Goal: Task Accomplishment & Management: Manage account settings

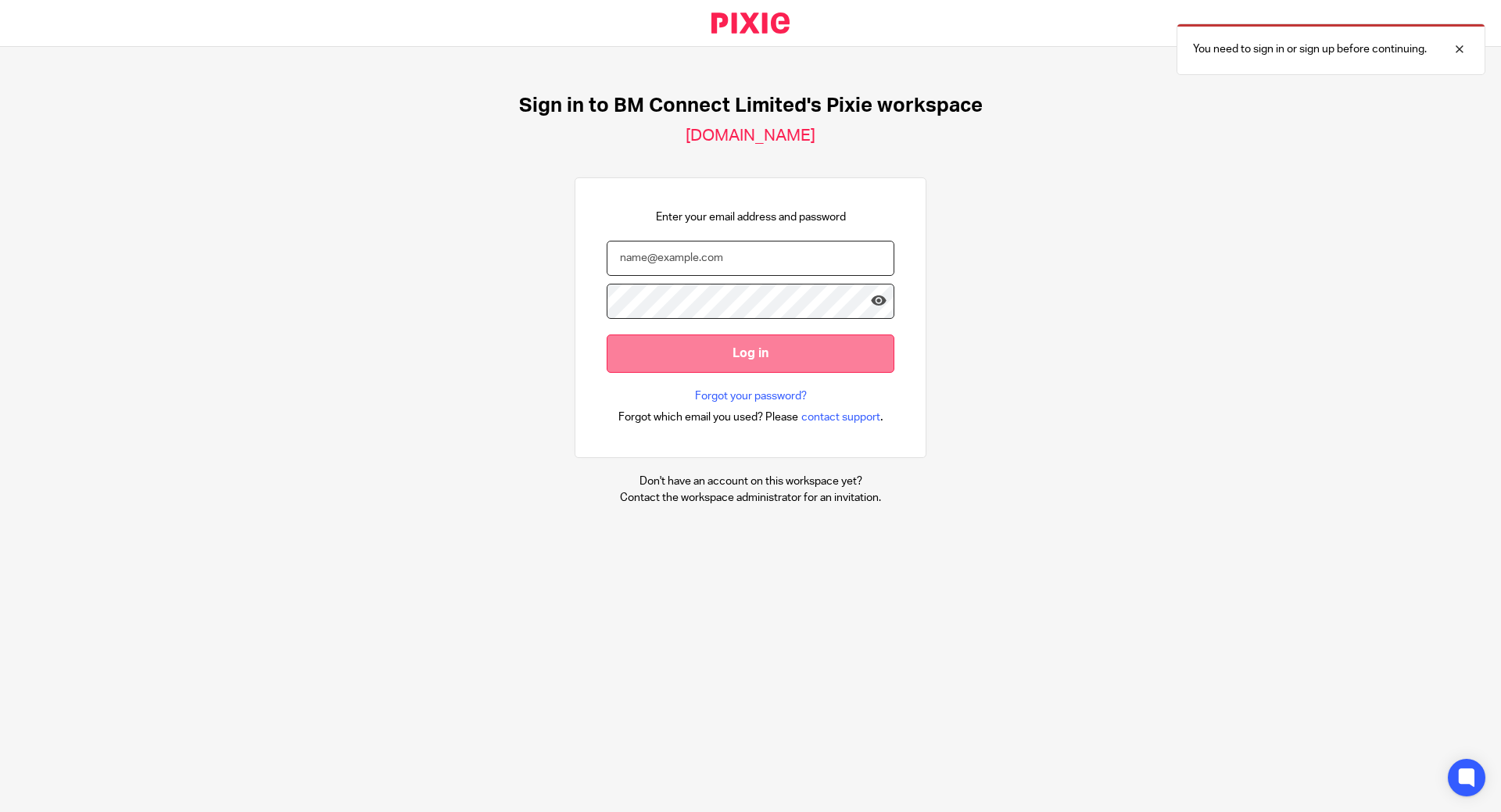
type input "wvanderwesthuizen@bmconnect.co.uk"
click at [631, 356] on input "Log in" at bounding box center [750, 354] width 288 height 38
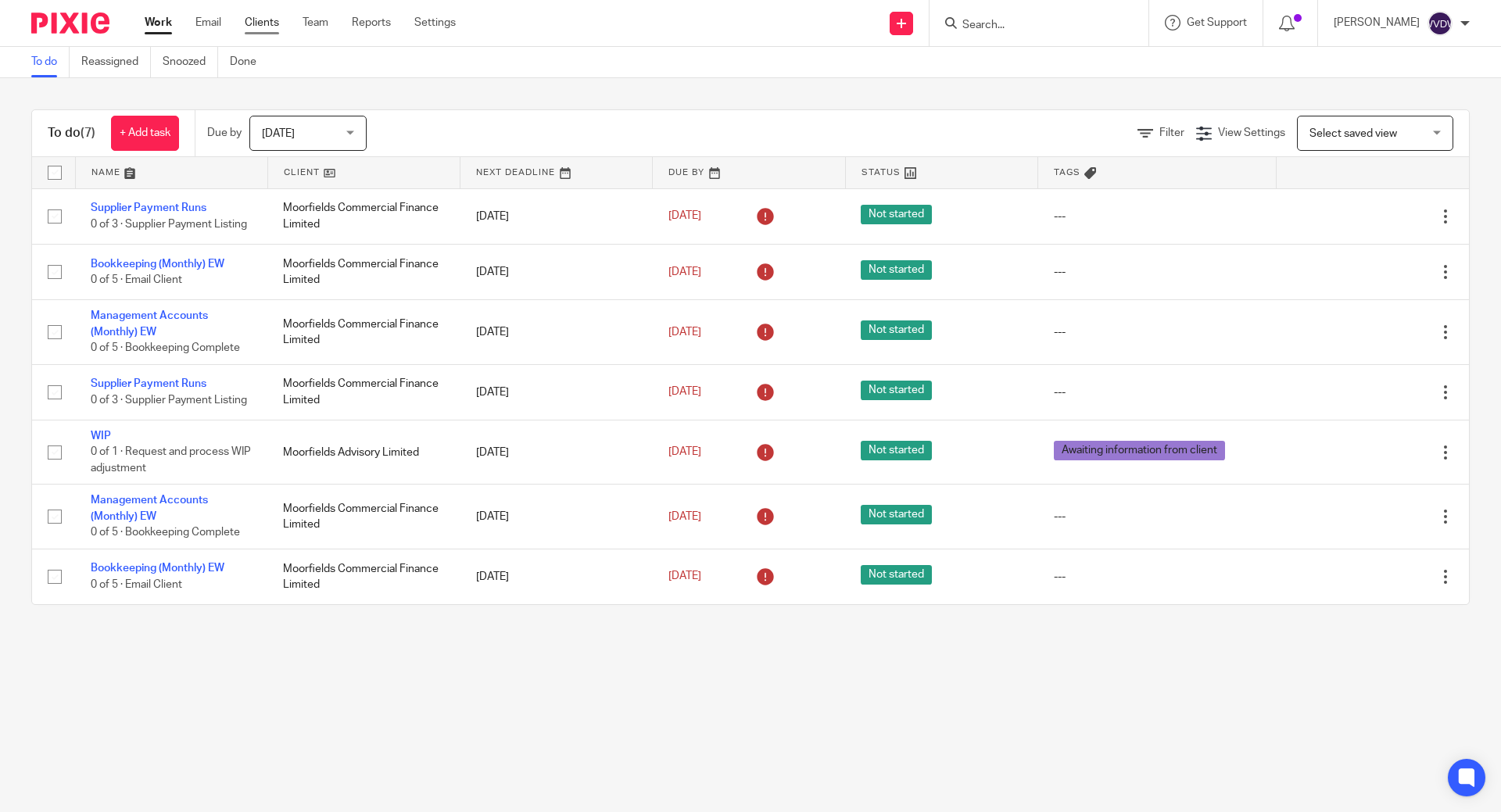
click at [259, 25] on link "Clients" at bounding box center [262, 23] width 34 height 16
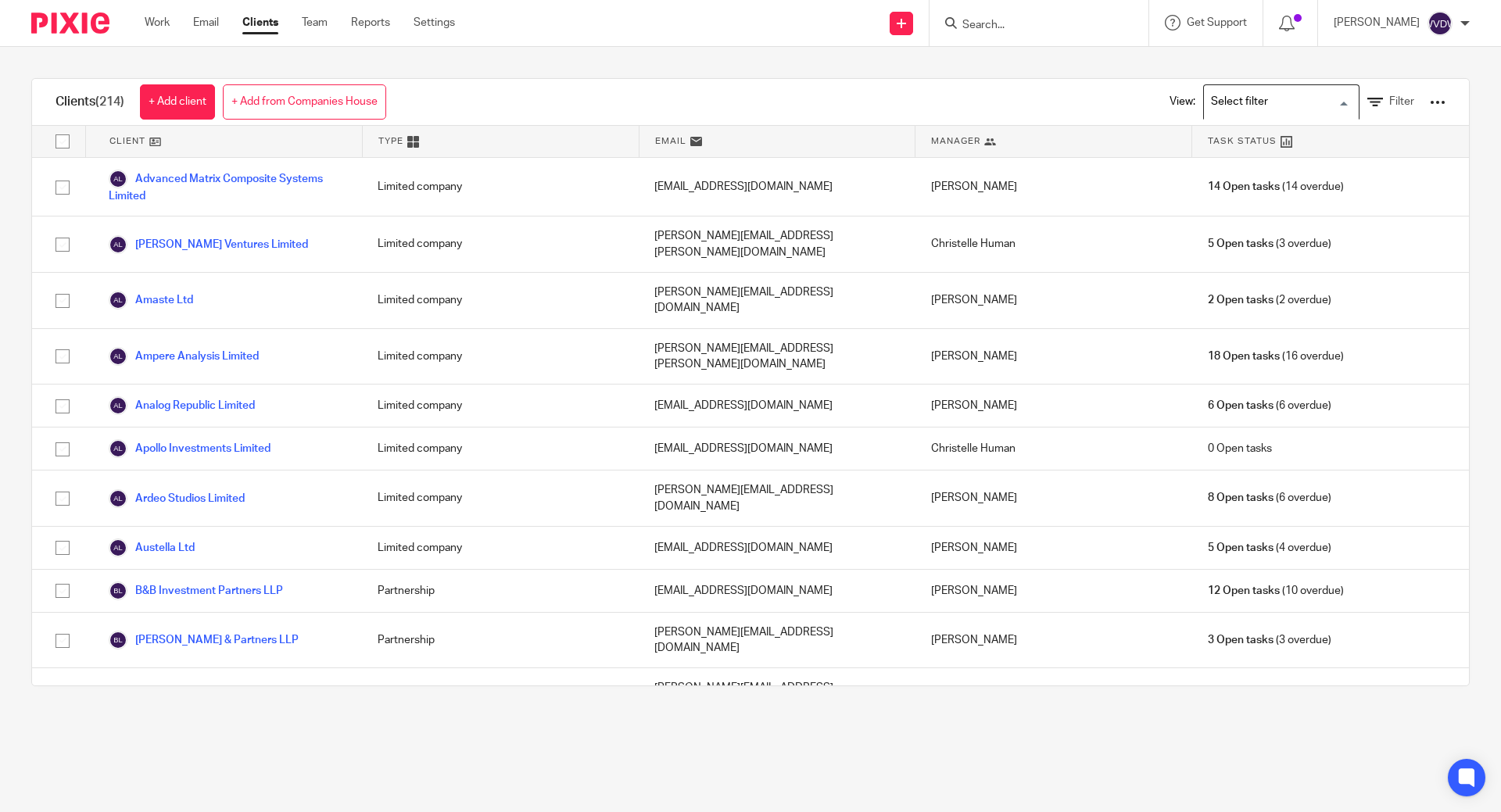
click at [1243, 96] on input "Search for option" at bounding box center [1278, 101] width 145 height 27
click at [1242, 152] on li "Limited Company" at bounding box center [1281, 153] width 155 height 20
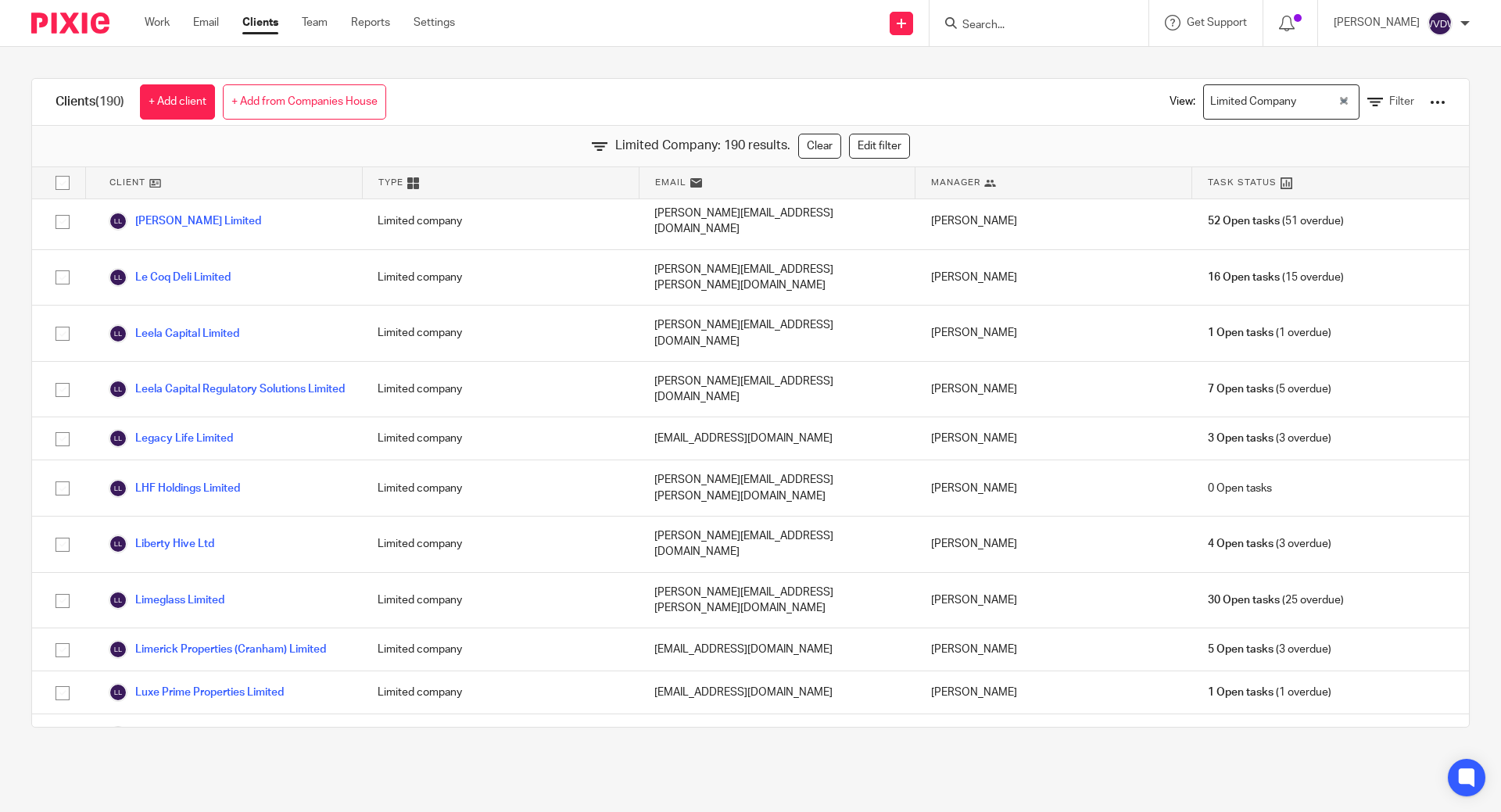
scroll to position [4299, 0]
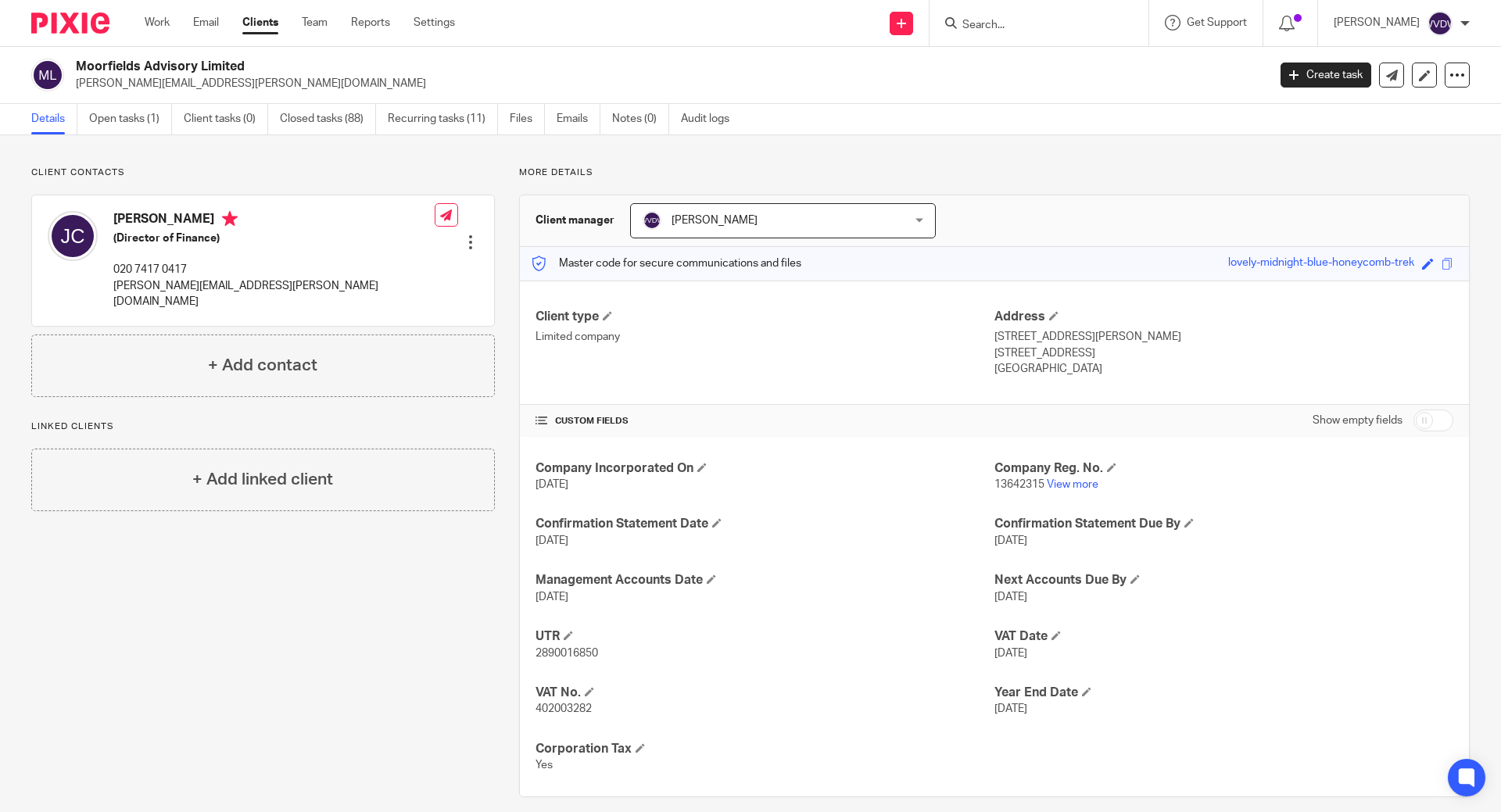
click at [112, 102] on div "Moorfields Advisory Limited [PERSON_NAME][EMAIL_ADDRESS][PERSON_NAME][DOMAIN_NA…" at bounding box center [750, 76] width 1501 height 57
click at [121, 114] on link "Open tasks (1)" at bounding box center [131, 119] width 83 height 30
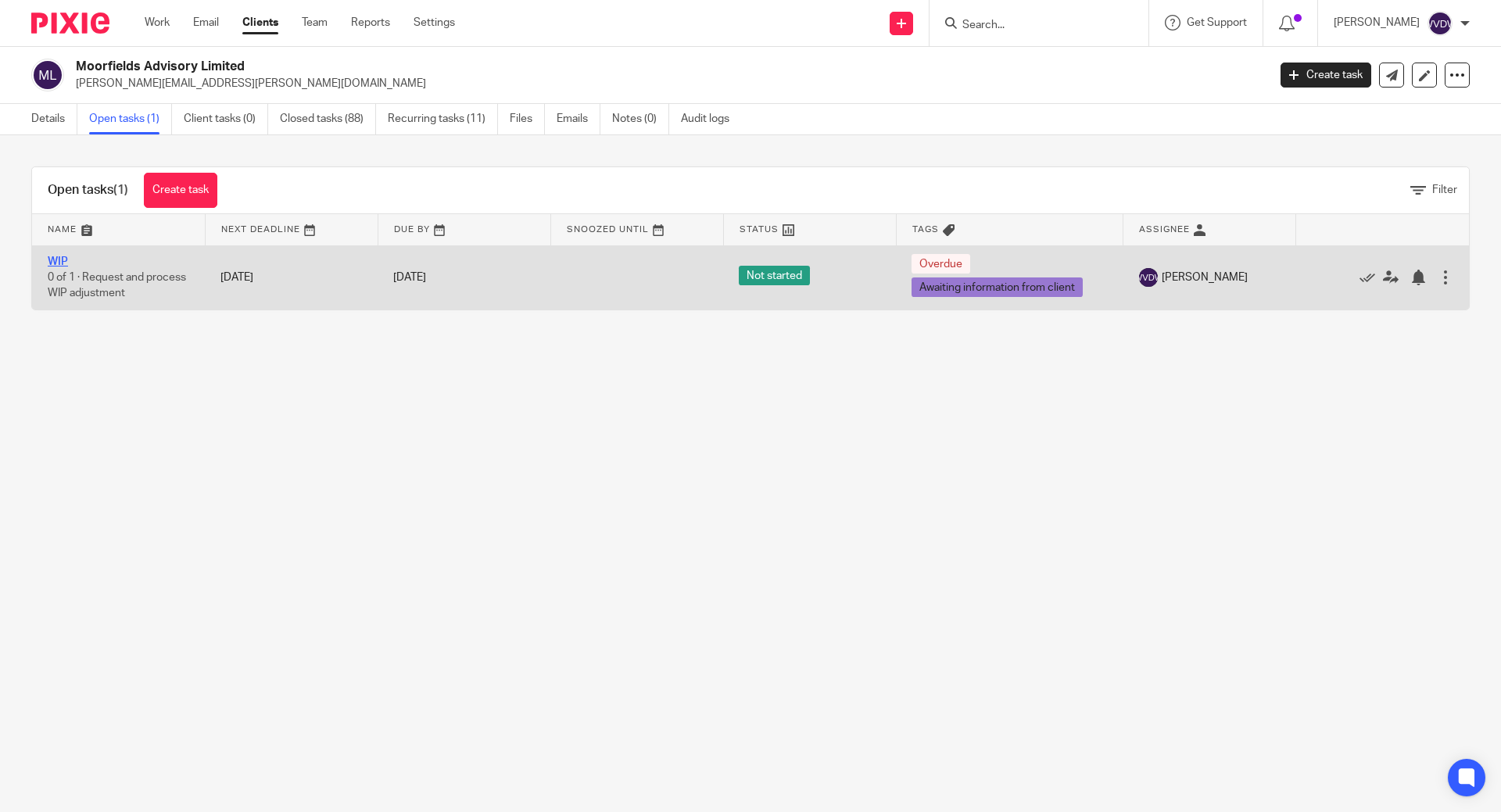
click at [56, 262] on link "WIP" at bounding box center [57, 262] width 20 height 11
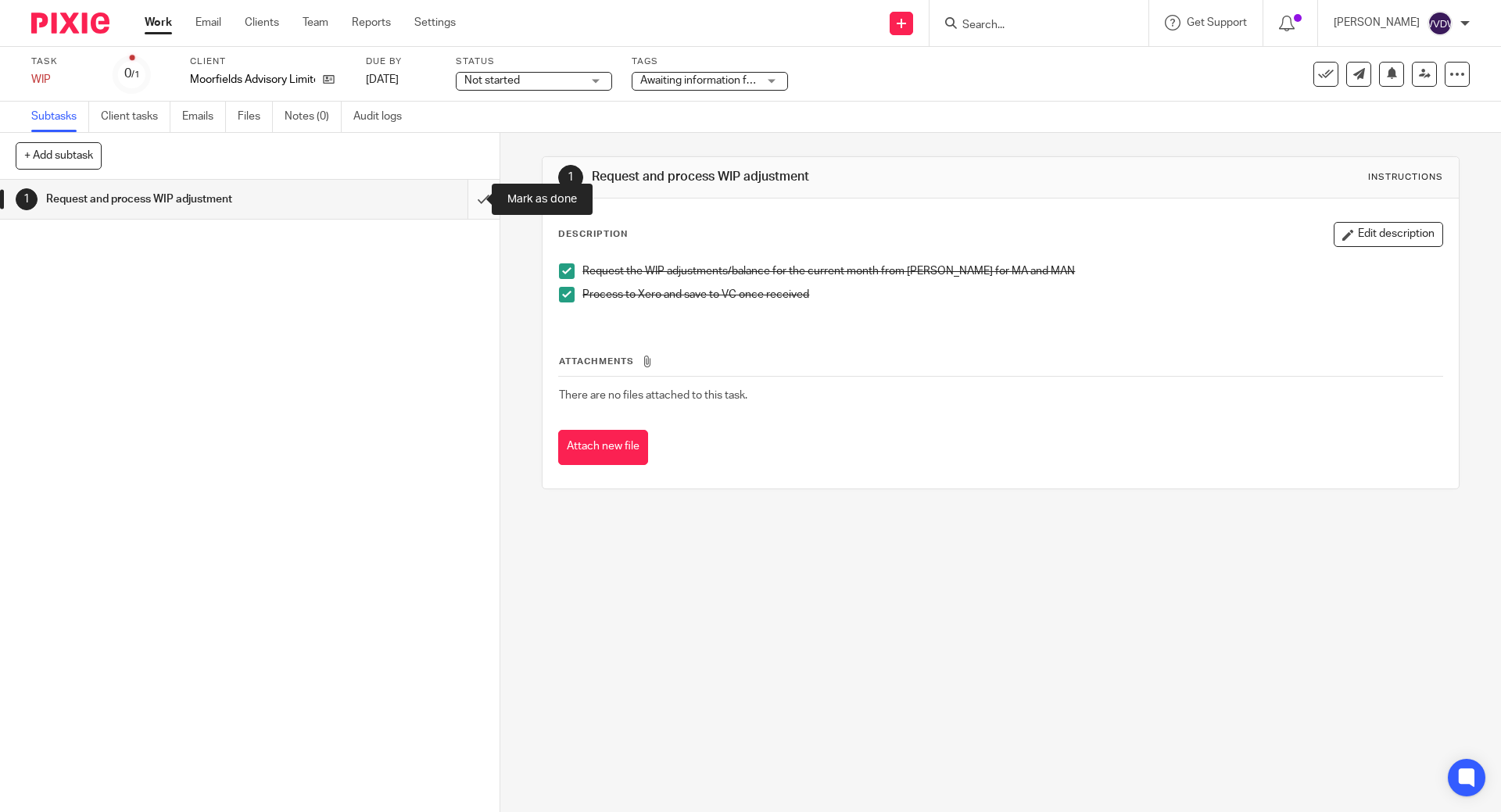
click at [462, 201] on input "submit" at bounding box center [250, 199] width 500 height 39
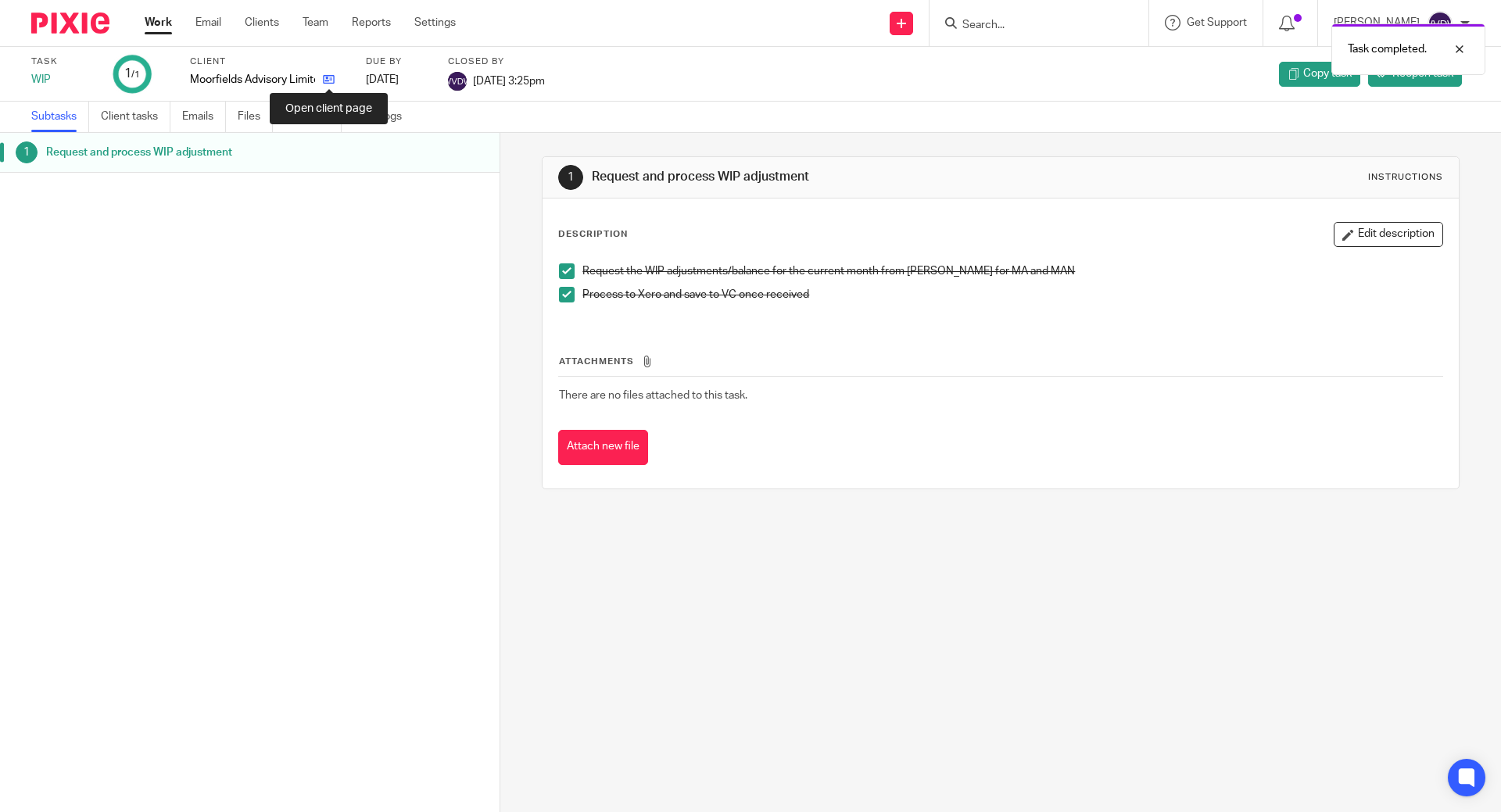
click at [330, 79] on icon at bounding box center [328, 79] width 11 height 11
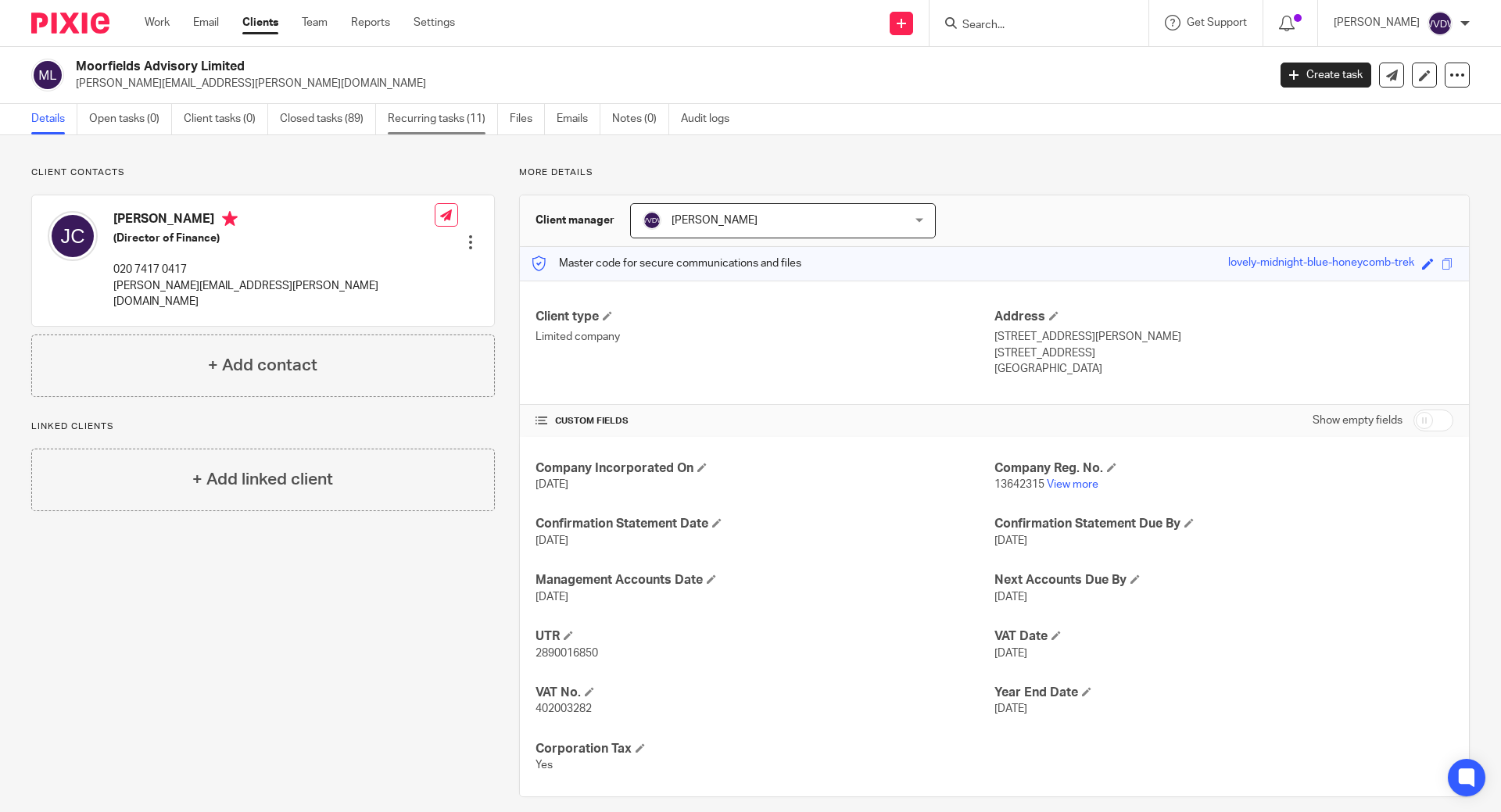
click at [447, 114] on link "Recurring tasks (11)" at bounding box center [443, 119] width 110 height 30
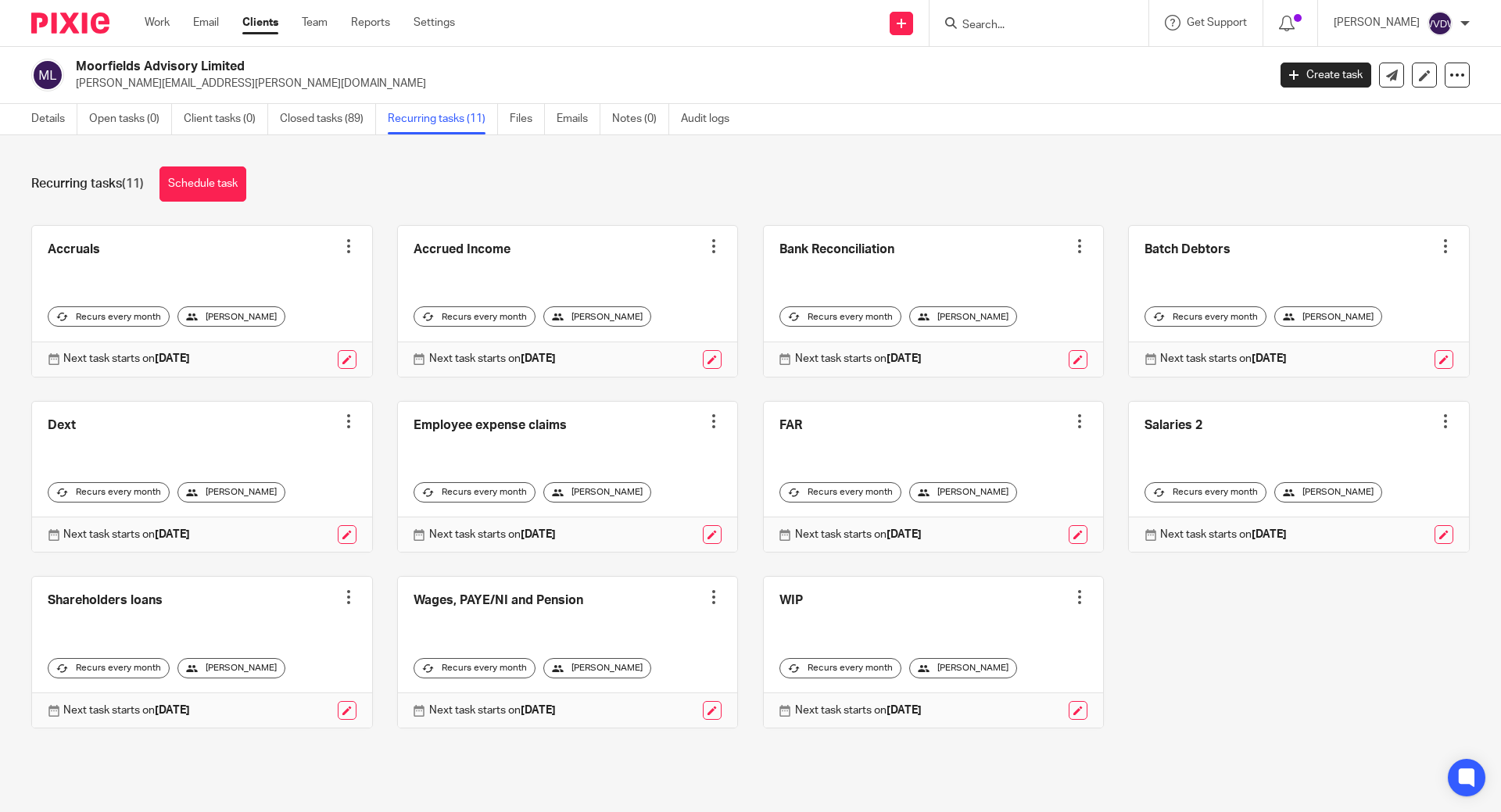
click at [1152, 423] on link at bounding box center [1298, 477] width 340 height 150
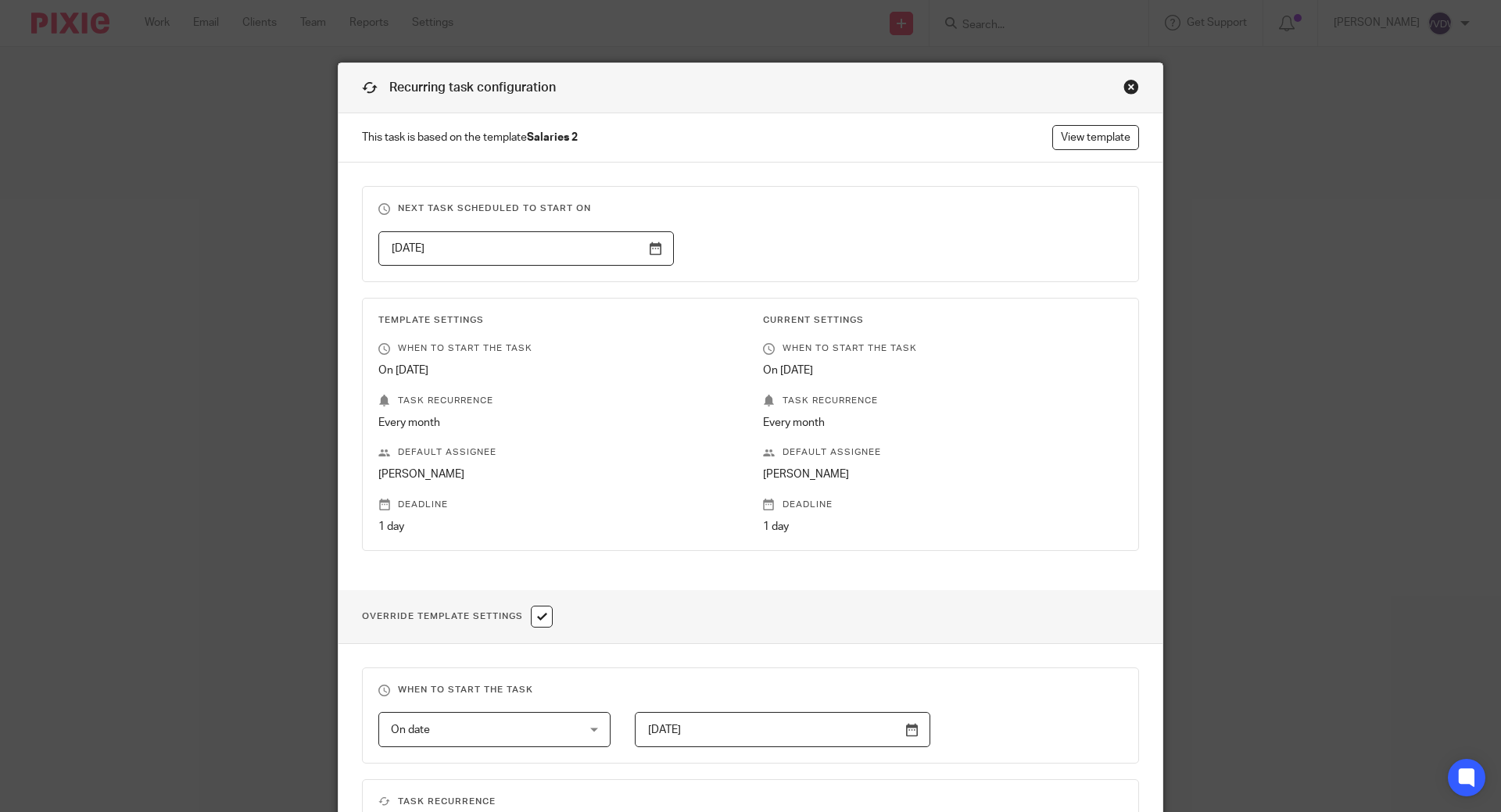
click at [1126, 83] on div "Close this dialog window" at bounding box center [1131, 86] width 16 height 16
